Goal: Task Accomplishment & Management: Manage account settings

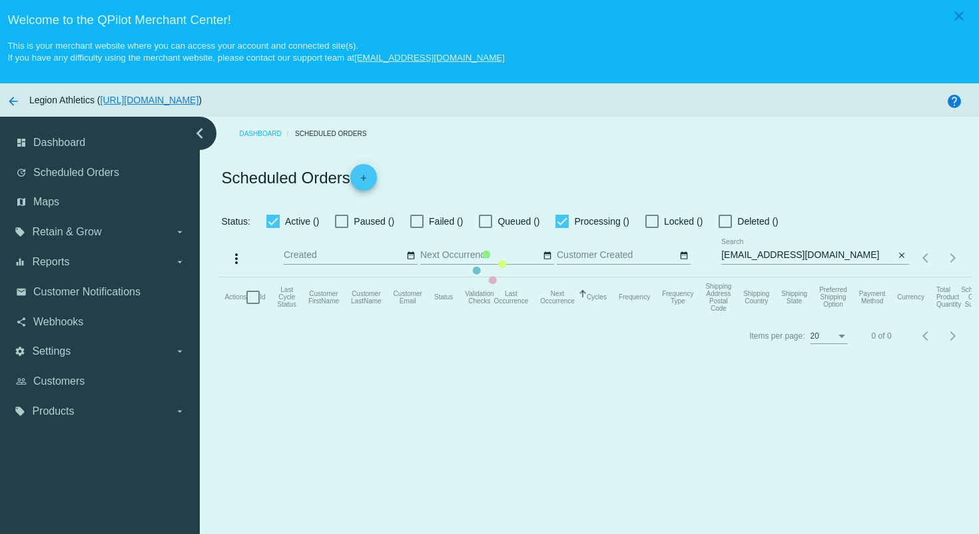
click at [588, 277] on mat-table "Actions Id Last Cycle Status Customer FirstName Customer LastName Customer Emai…" at bounding box center [594, 297] width 753 height 40
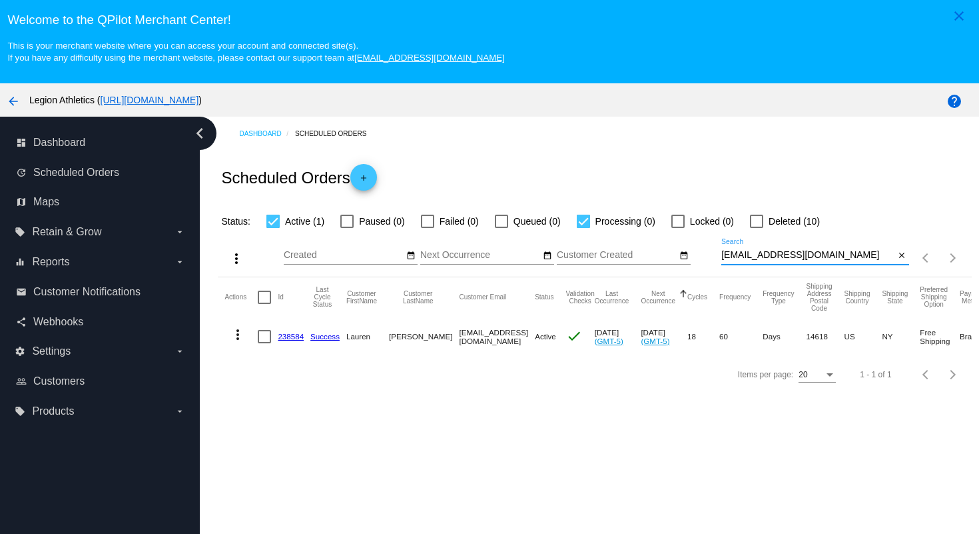
drag, startPoint x: 826, startPoint y: 260, endPoint x: 820, endPoint y: 226, distance: 33.8
click at [820, 228] on app-dashboard-scheduled-orders "Scheduled Orders add Status: Active (1) Paused (0) Failed (0) Queued (0) Proces…" at bounding box center [594, 272] width 753 height 242
paste input "[EMAIL_ADDRESS][PERSON_NAME]"
type input "[EMAIL_ADDRESS][PERSON_NAME][DOMAIN_NAME]"
click at [791, 166] on div "Scheduled Orders add" at bounding box center [594, 177] width 753 height 53
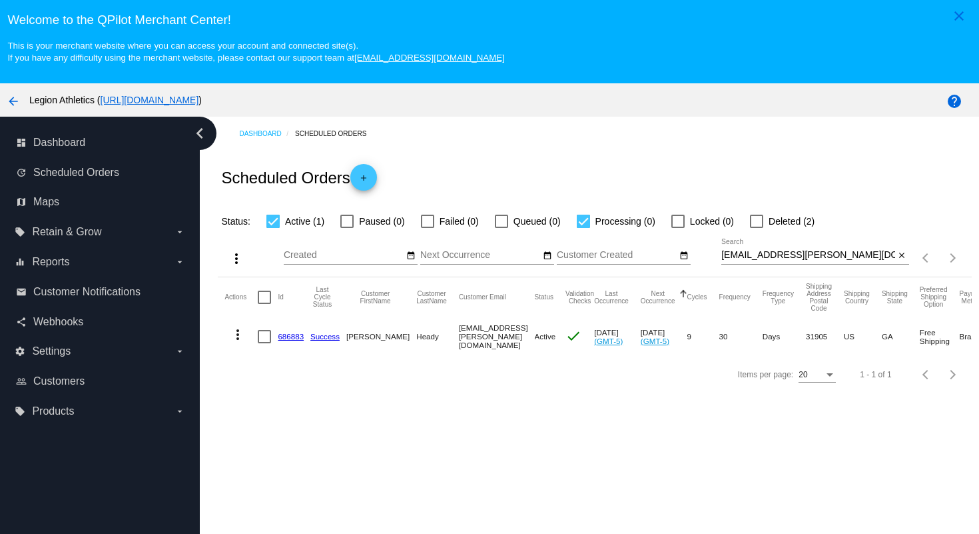
click at [288, 338] on link "686883" at bounding box center [291, 336] width 26 height 9
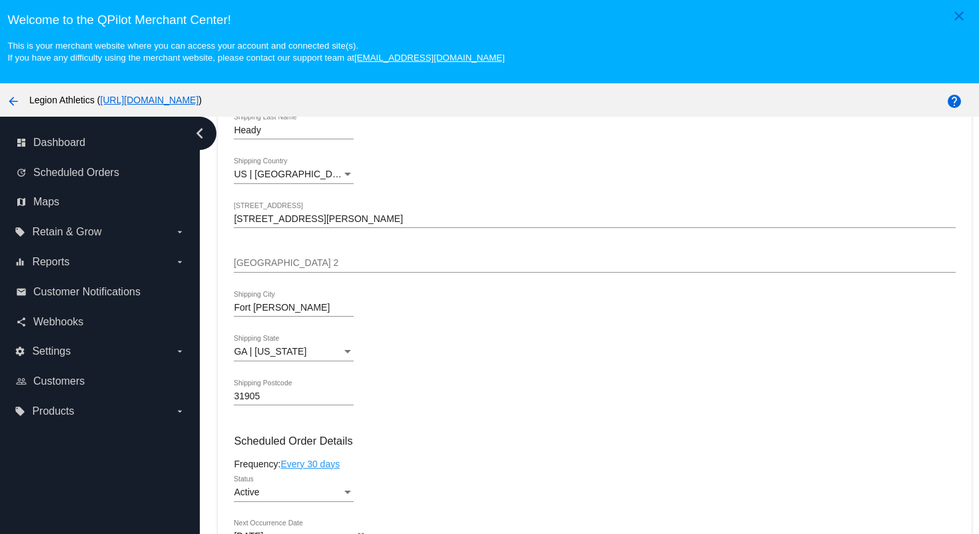
scroll to position [411, 0]
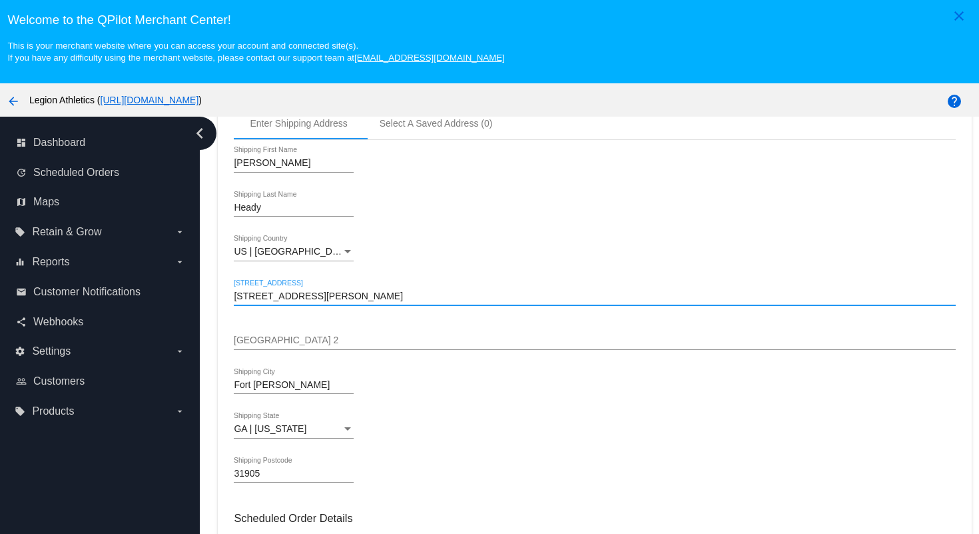
drag, startPoint x: 351, startPoint y: 304, endPoint x: 334, endPoint y: 280, distance: 28.7
click at [335, 281] on div "[PERSON_NAME] Shipping First Name Heady Shipping Last Name [GEOGRAPHIC_DATA] | …" at bounding box center [594, 320] width 721 height 361
paste input "801 N 35th"
type input "[STREET_ADDRESS]"
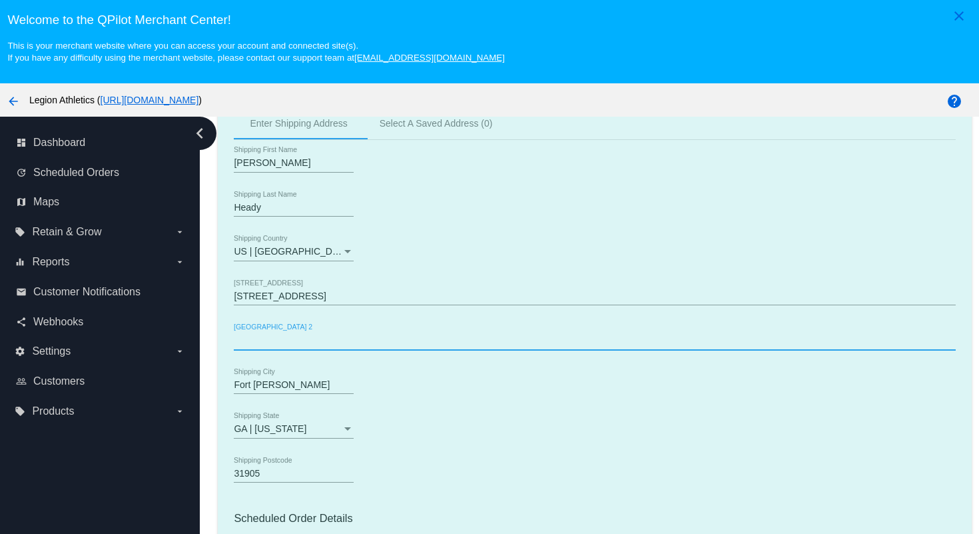
paste input "Unit A"
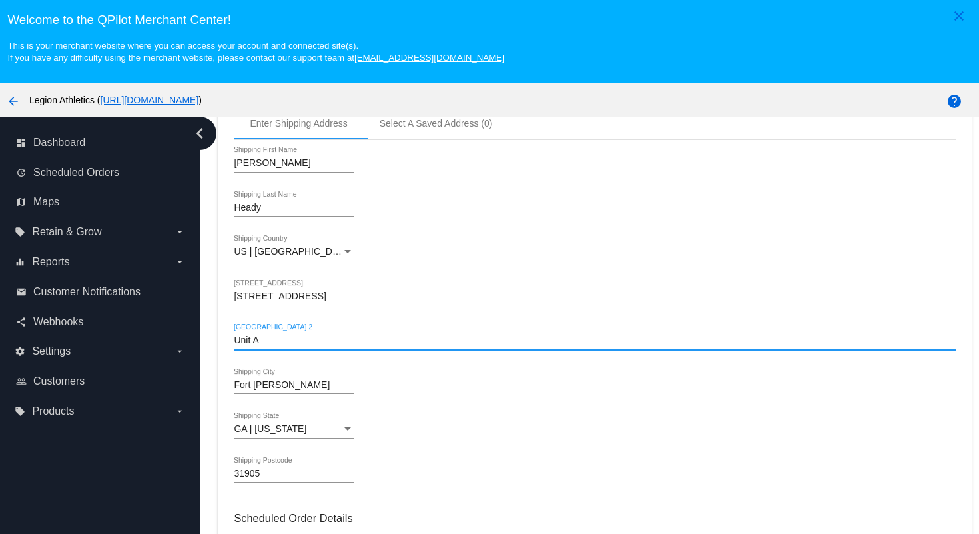
type input "Unit A"
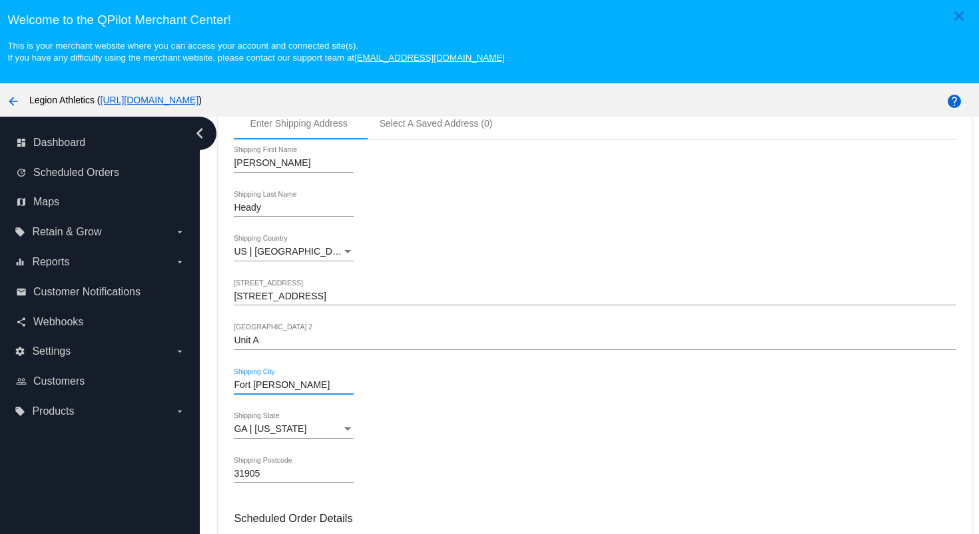
drag, startPoint x: 289, startPoint y: 391, endPoint x: 232, endPoint y: 394, distance: 56.7
paste input "Savannah"
click at [313, 390] on input "Savannah e" at bounding box center [294, 385] width 120 height 11
type input "Savannah"
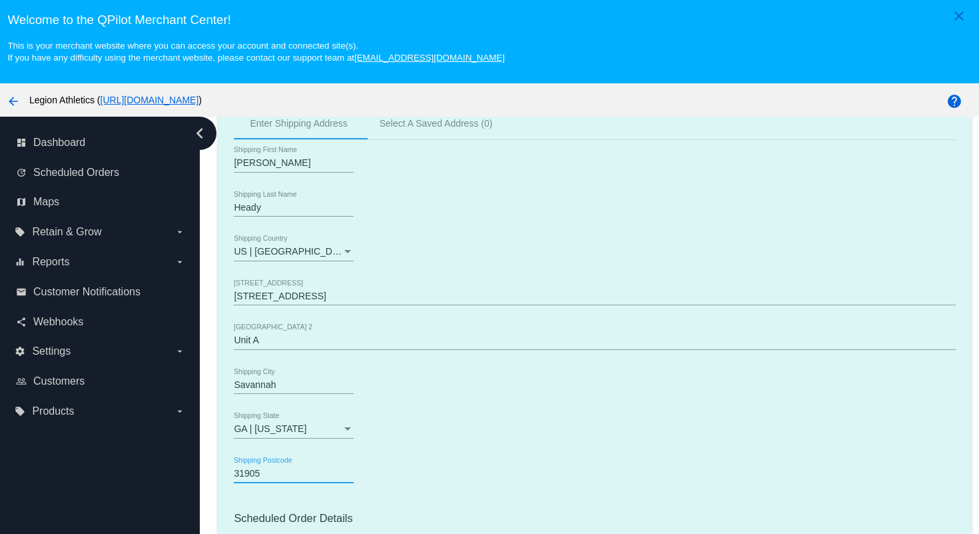
drag, startPoint x: 269, startPoint y: 478, endPoint x: 210, endPoint y: 474, distance: 59.5
click at [209, 475] on div "Dashboard Scheduled Orders arrow_back Scheduled Order #686883 Active more_vert …" at bounding box center [589, 350] width 779 height 467
paste input "401"
type input "31401"
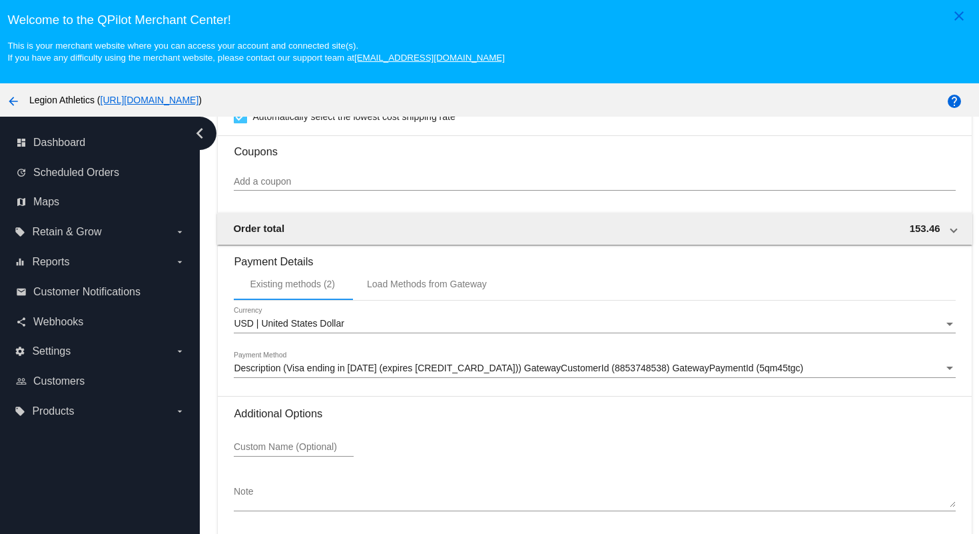
scroll to position [85, 0]
